Goal: Transaction & Acquisition: Subscribe to service/newsletter

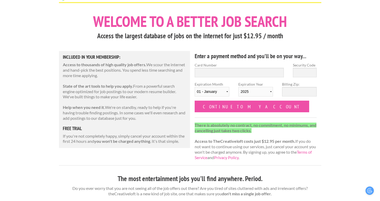
scroll to position [19, 0]
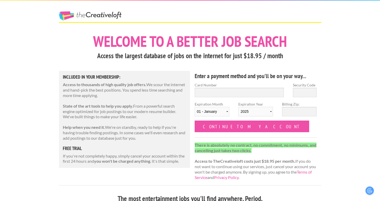
scroll to position [4, 0]
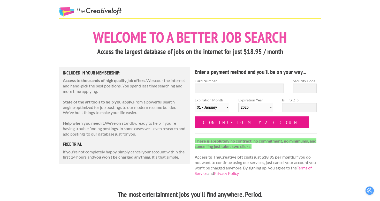
click at [219, 122] on input "Continue to my account" at bounding box center [252, 122] width 115 height 12
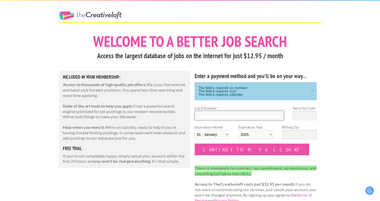
click at [227, 117] on input "Card Number" at bounding box center [239, 116] width 89 height 10
type input "[CREDIT_CARD_NUMBER]"
select select "09"
select select "2029"
click at [309, 115] on input "Security Code" at bounding box center [305, 116] width 24 height 10
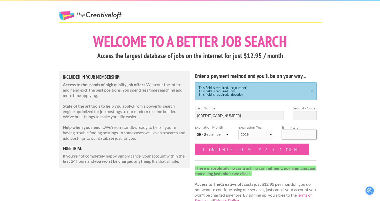
click at [306, 137] on input "Billing Zip:" at bounding box center [299, 135] width 35 height 10
type input "63119"
click at [308, 117] on input "Security Code" at bounding box center [305, 116] width 24 height 10
type input "017"
click at [244, 155] on div "Enter a payment method and you'll be on your way... This field is required. (cc…" at bounding box center [255, 139] width 131 height 137
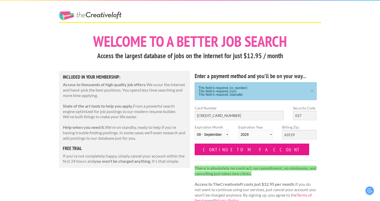
click at [244, 153] on input "Continue to my account" at bounding box center [252, 149] width 115 height 12
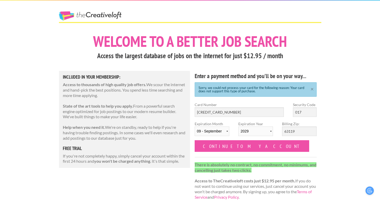
click at [313, 89] on link "×" at bounding box center [312, 88] width 6 height 3
